Goal: Task Accomplishment & Management: Manage account settings

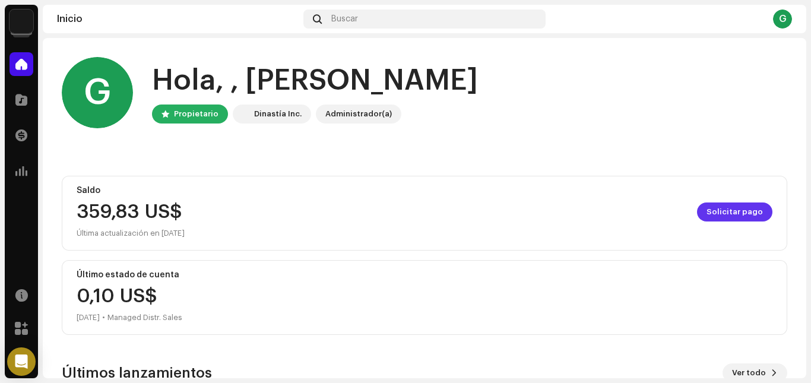
click at [717, 217] on span "Solicitar pago" at bounding box center [735, 212] width 56 height 24
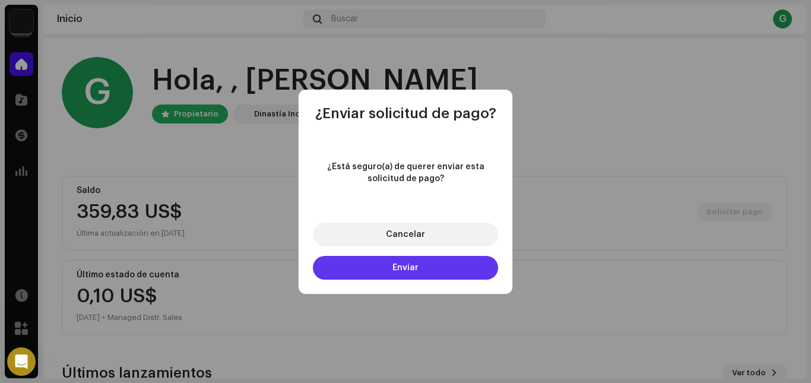
click at [400, 268] on span "Enviar" at bounding box center [406, 268] width 26 height 8
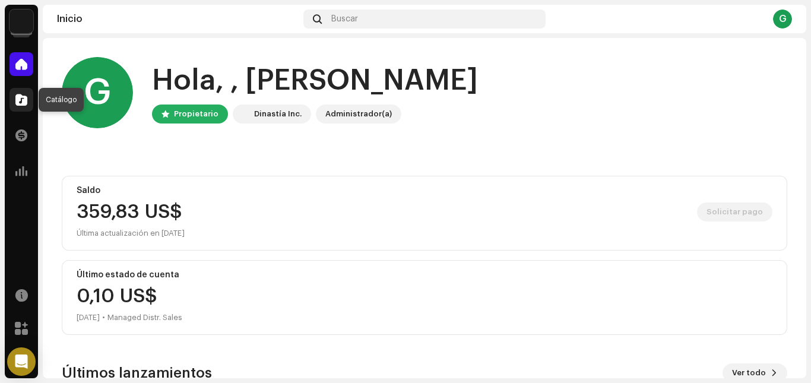
click at [20, 97] on span at bounding box center [21, 100] width 12 height 10
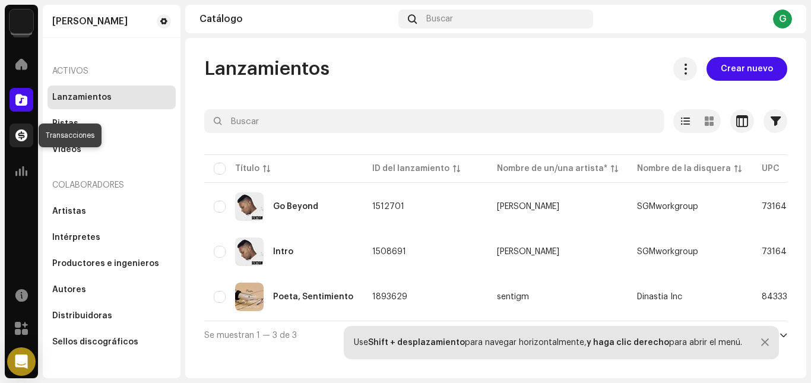
click at [18, 137] on span at bounding box center [21, 136] width 12 height 10
click at [20, 170] on span at bounding box center [21, 171] width 12 height 10
click at [21, 134] on span at bounding box center [21, 136] width 12 height 10
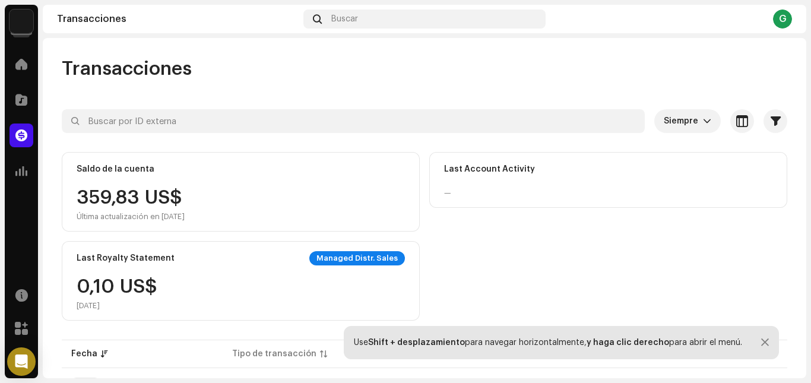
click at [24, 21] on img at bounding box center [22, 22] width 24 height 24
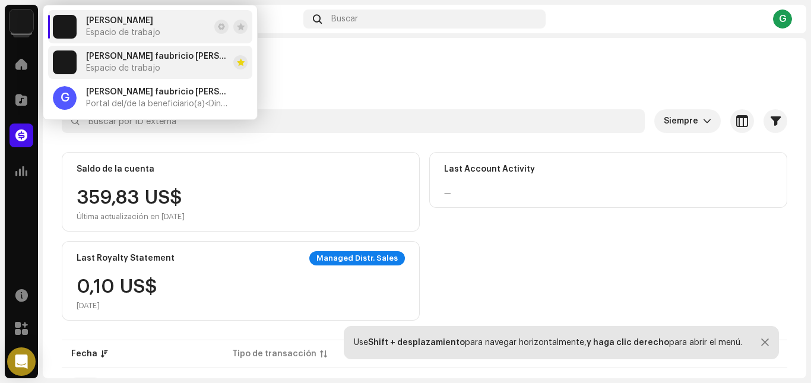
click at [132, 67] on span "Espacio de trabajo" at bounding box center [123, 69] width 74 height 10
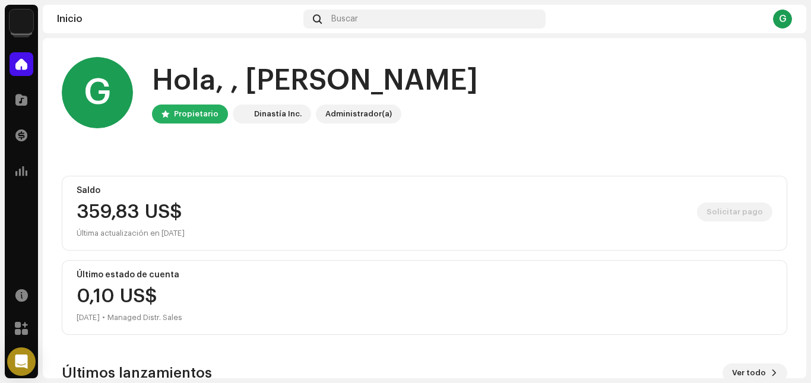
click at [778, 20] on div "G" at bounding box center [782, 19] width 19 height 19
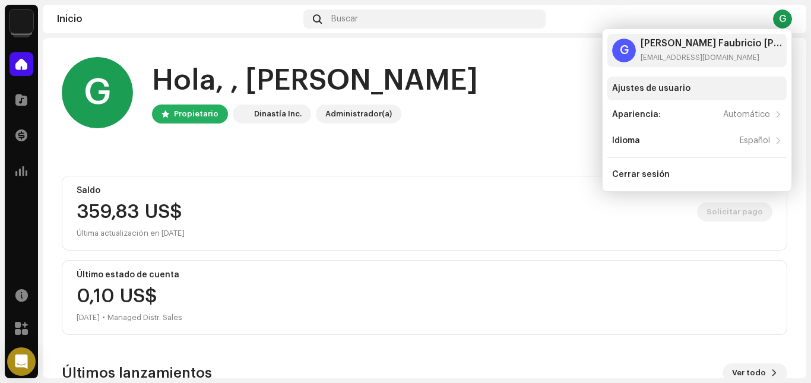
click at [637, 87] on div "Ajustes de usuario" at bounding box center [651, 89] width 78 height 10
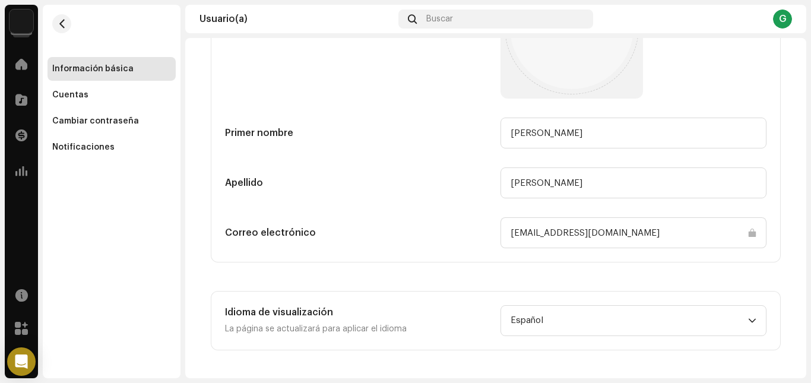
scroll to position [168, 0]
click at [93, 92] on div "Cuentas" at bounding box center [111, 95] width 119 height 10
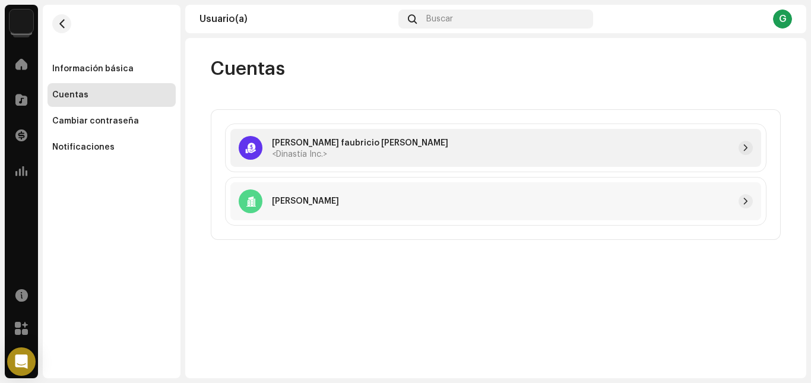
click at [330, 145] on p "[PERSON_NAME]" at bounding box center [360, 143] width 176 height 12
click at [745, 151] on span "button" at bounding box center [745, 148] width 7 height 10
click at [336, 201] on div at bounding box center [531, 201] width 444 height 14
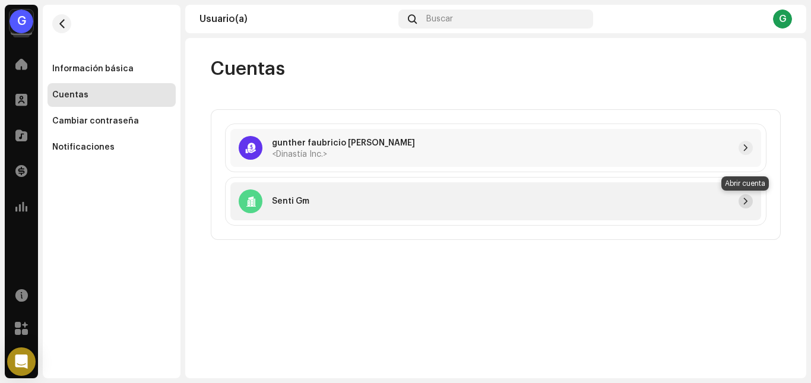
click at [746, 204] on span "button" at bounding box center [745, 202] width 7 height 10
click at [21, 24] on img at bounding box center [22, 22] width 24 height 24
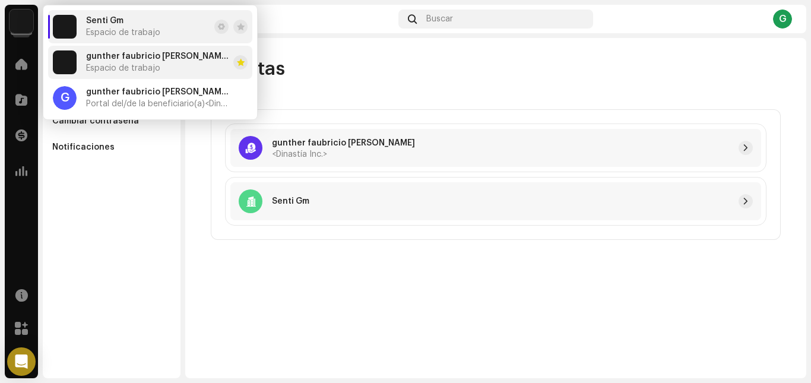
click at [145, 65] on span "Espacio de trabajo" at bounding box center [123, 69] width 74 height 10
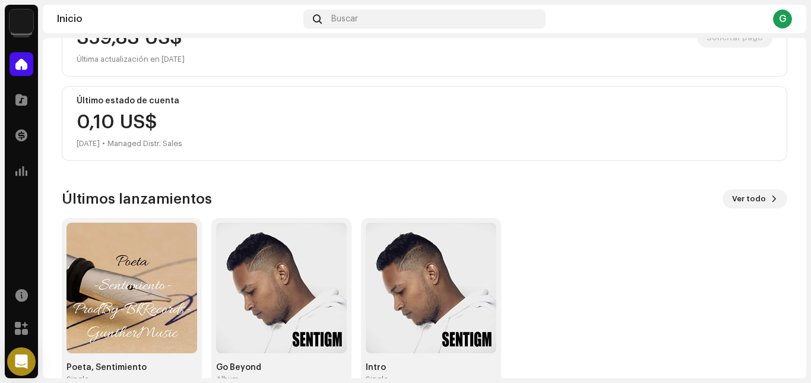
scroll to position [204, 0]
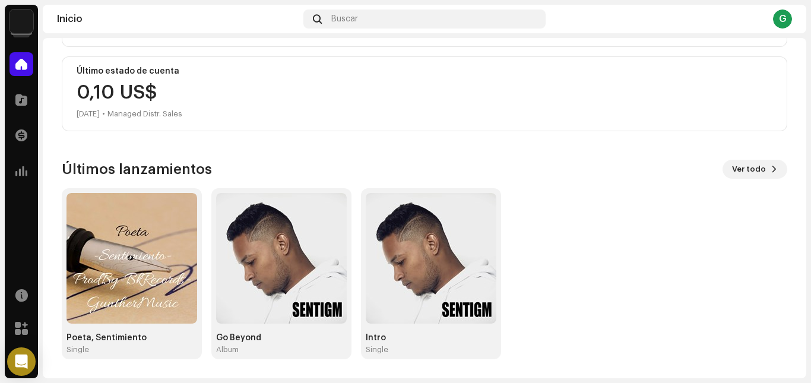
click at [23, 17] on img at bounding box center [22, 22] width 24 height 24
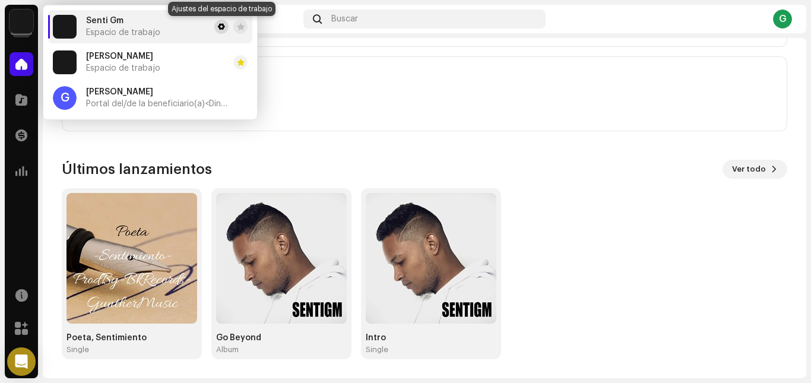
click at [219, 27] on span at bounding box center [221, 27] width 7 height 10
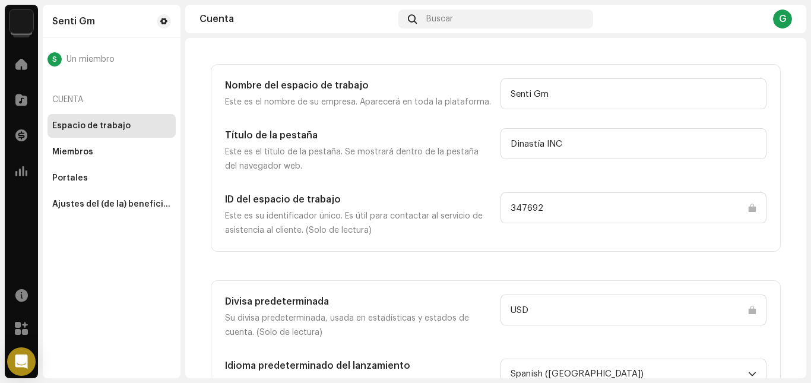
scroll to position [85, 0]
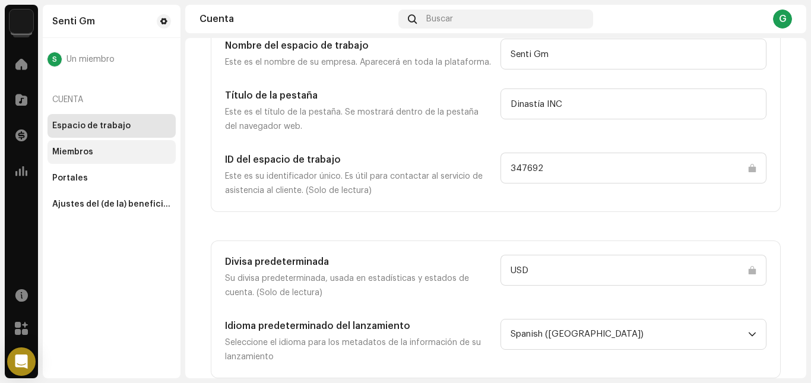
click at [86, 152] on div "Miembros" at bounding box center [72, 152] width 41 height 10
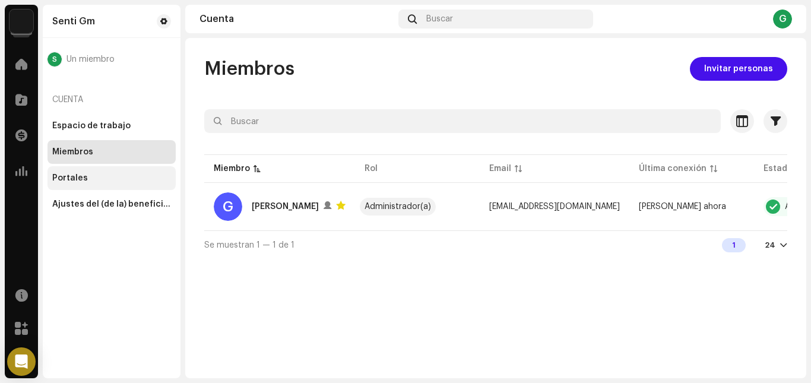
click at [74, 177] on div "Portales" at bounding box center [70, 178] width 36 height 10
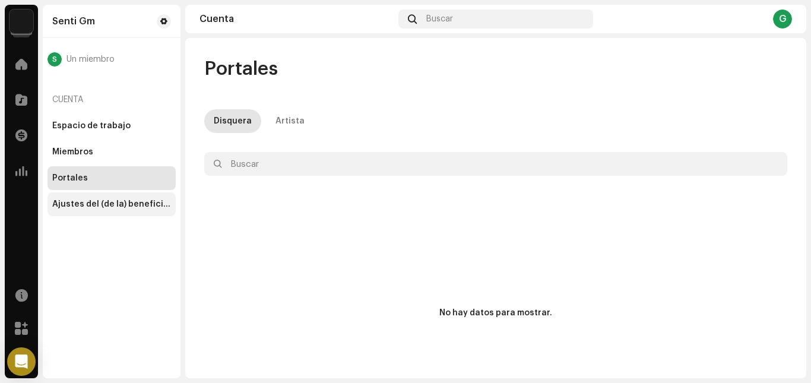
click at [87, 208] on div "Ajustes del (de la) beneficiario(a)" at bounding box center [111, 205] width 119 height 10
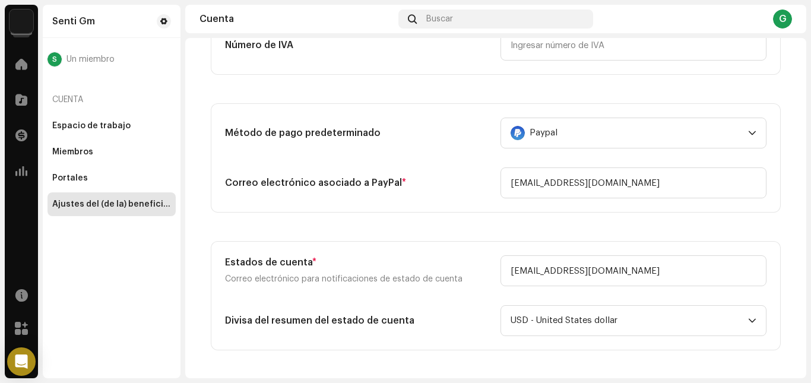
scroll to position [339, 0]
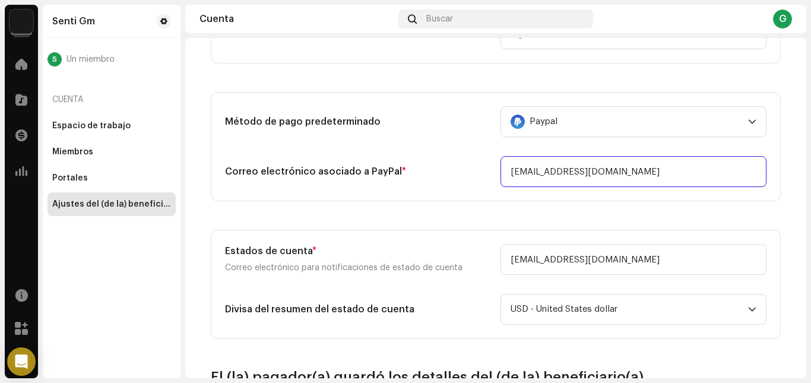
drag, startPoint x: 606, startPoint y: 167, endPoint x: 451, endPoint y: 168, distance: 154.4
click at [451, 168] on div "Correo electrónico asociado a PayPal * [EMAIL_ADDRESS][DOMAIN_NAME]" at bounding box center [496, 171] width 542 height 31
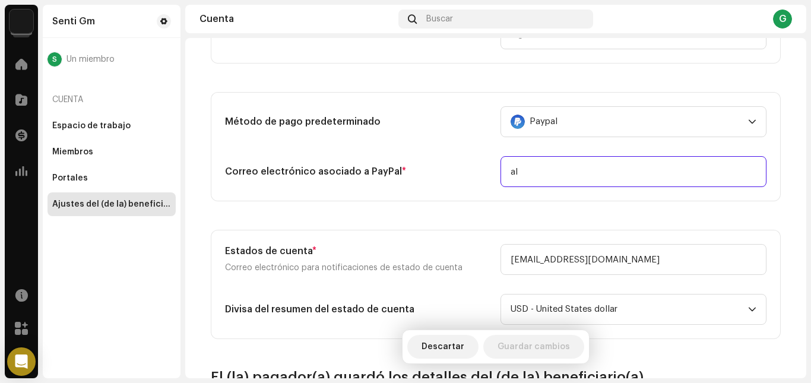
type input "a"
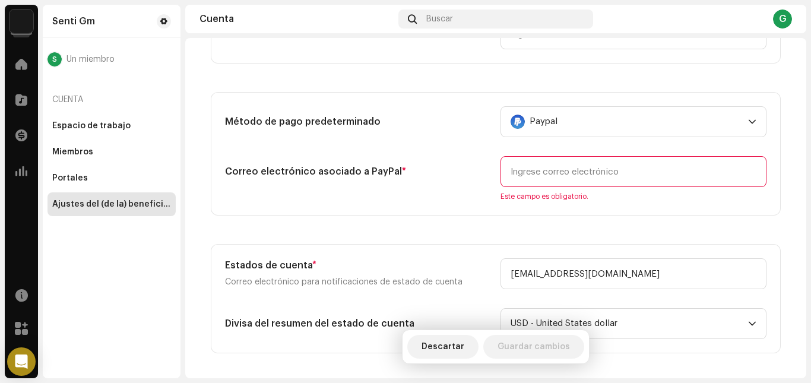
click at [439, 222] on section "Tipo Empresa Individual Individual: no incorporada. Pagar a nombre de * Nombre …" at bounding box center [496, 61] width 570 height 583
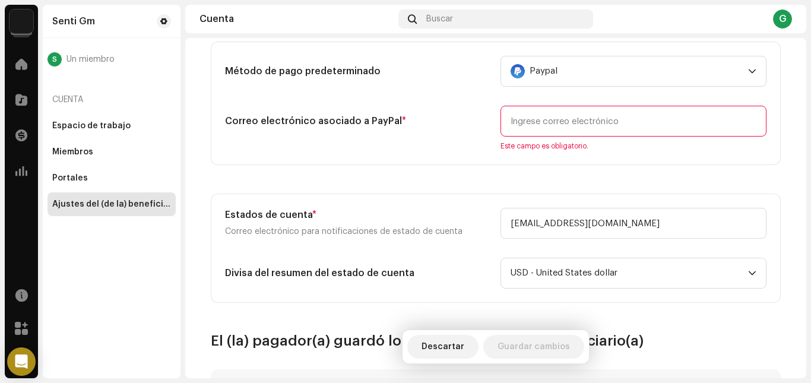
scroll to position [391, 0]
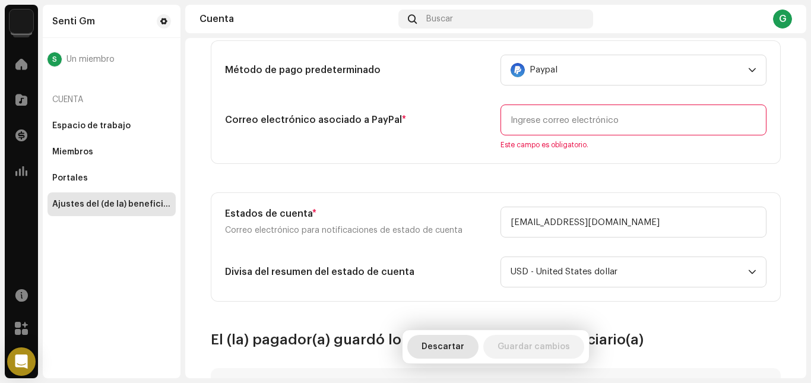
click at [449, 349] on span "Descartar" at bounding box center [443, 347] width 43 height 24
type input "[PERSON_NAME]"
type input "1090490721"
type input "[EMAIL_ADDRESS][DOMAIN_NAME]"
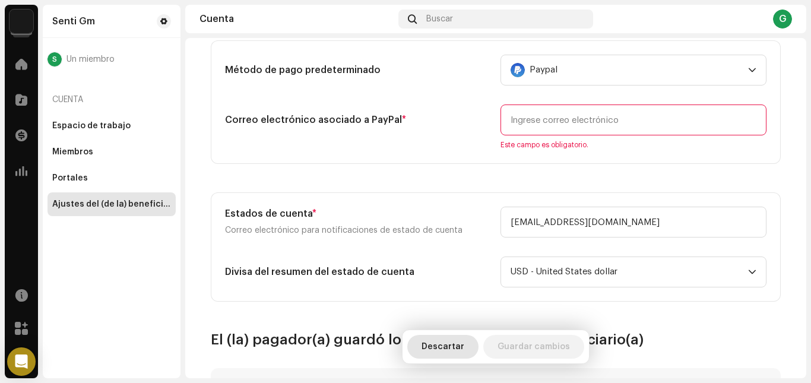
type input "Senti Gm"
type input "373360"
type input "USD"
type input "100"
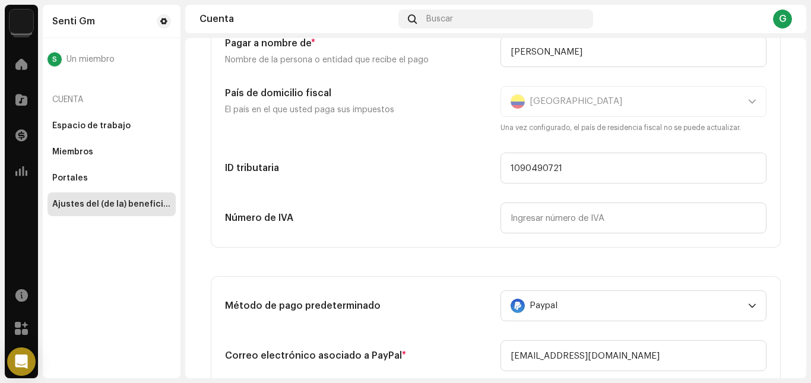
scroll to position [152, 0]
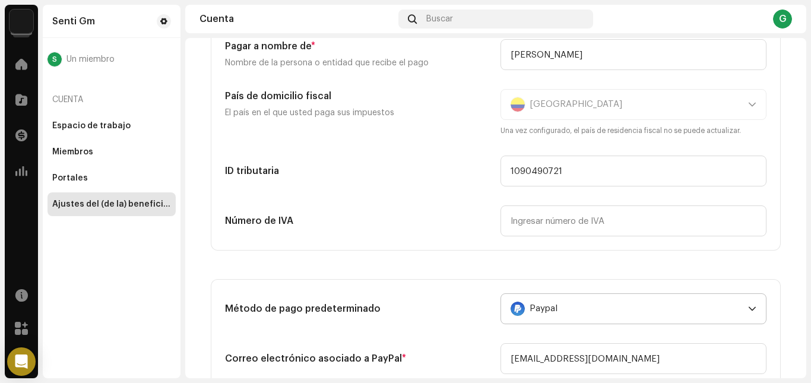
click at [748, 311] on icon "dropdown trigger" at bounding box center [752, 309] width 8 height 8
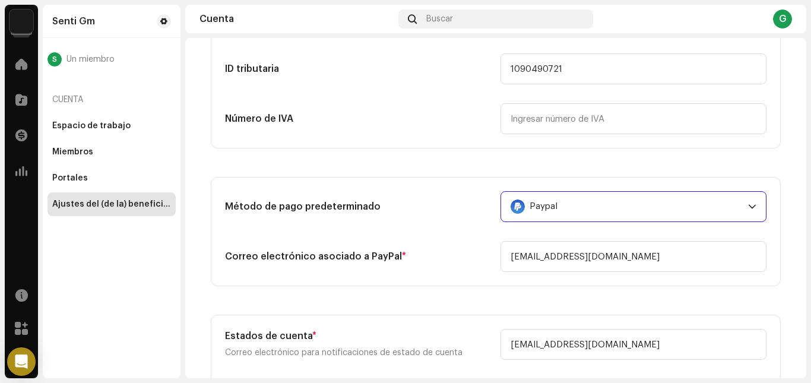
scroll to position [259, 0]
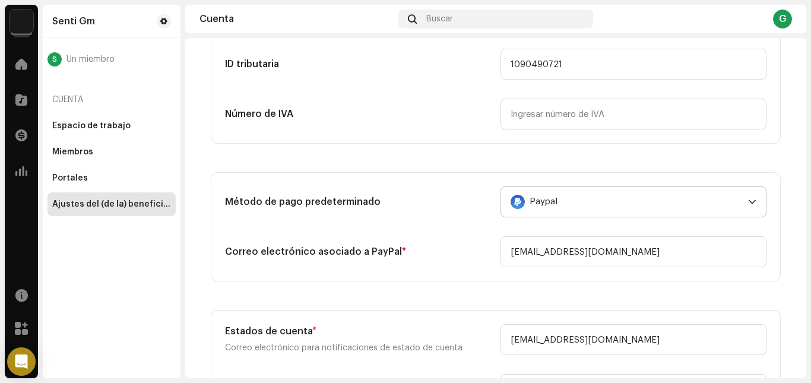
click at [751, 199] on icon "dropdown trigger" at bounding box center [752, 202] width 8 height 8
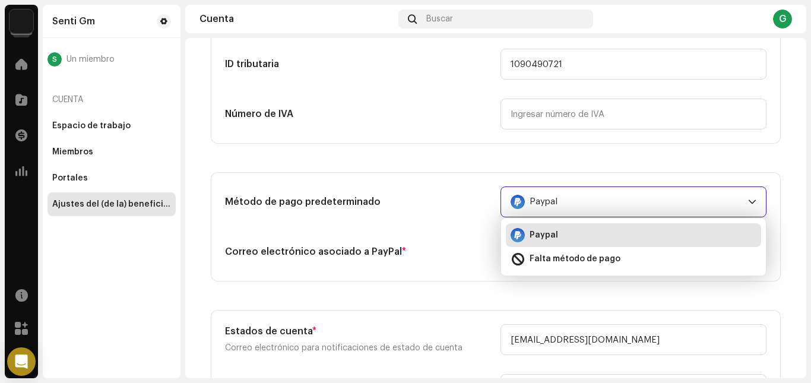
click at [463, 238] on div "Correo electrónico asociado a PayPal *" at bounding box center [358, 251] width 266 height 31
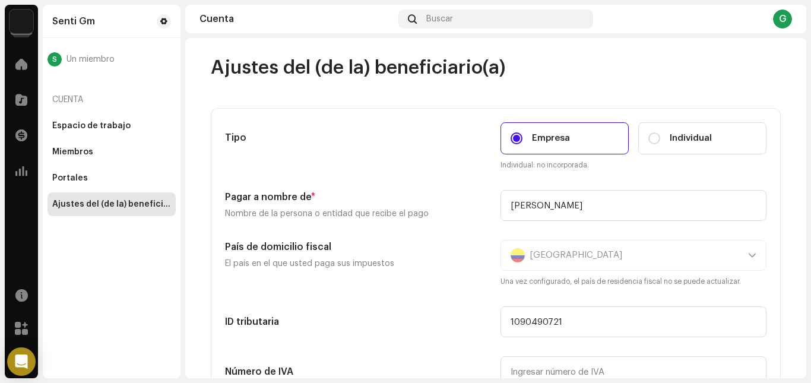
scroll to position [0, 0]
